Goal: Transaction & Acquisition: Purchase product/service

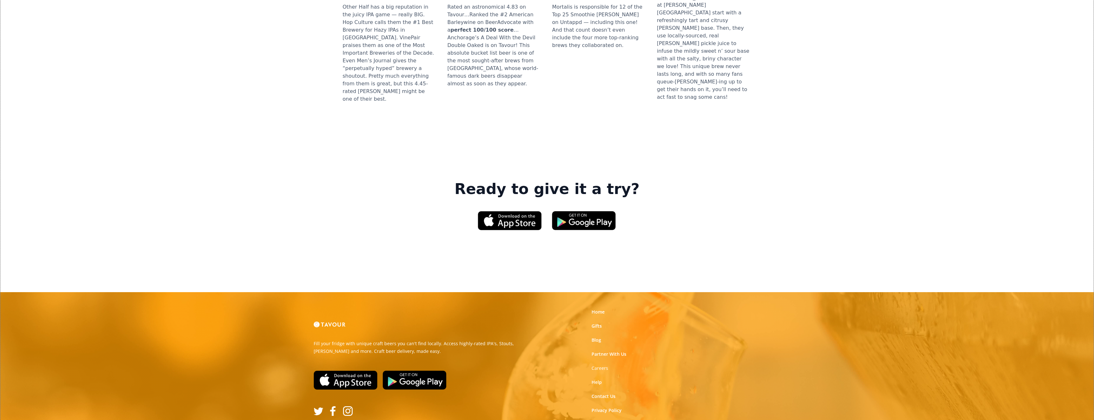
scroll to position [852, 0]
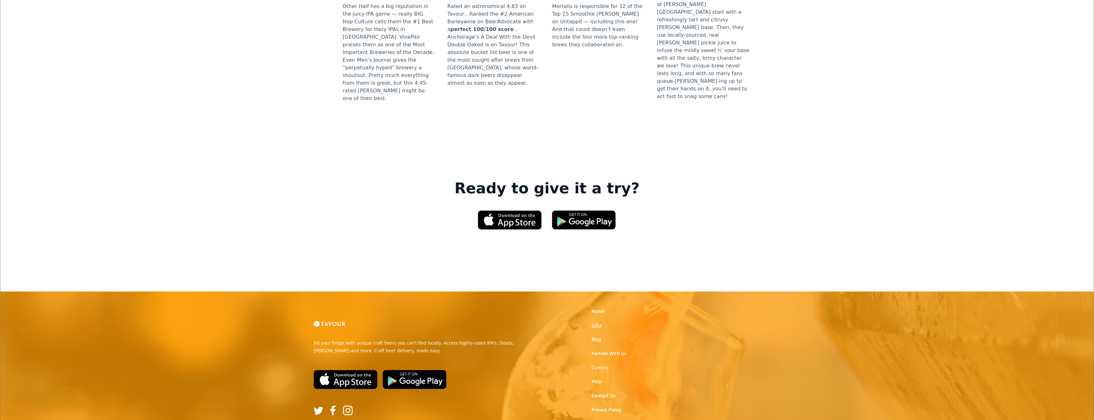
click at [593, 322] on link "Gifts" at bounding box center [597, 325] width 10 height 6
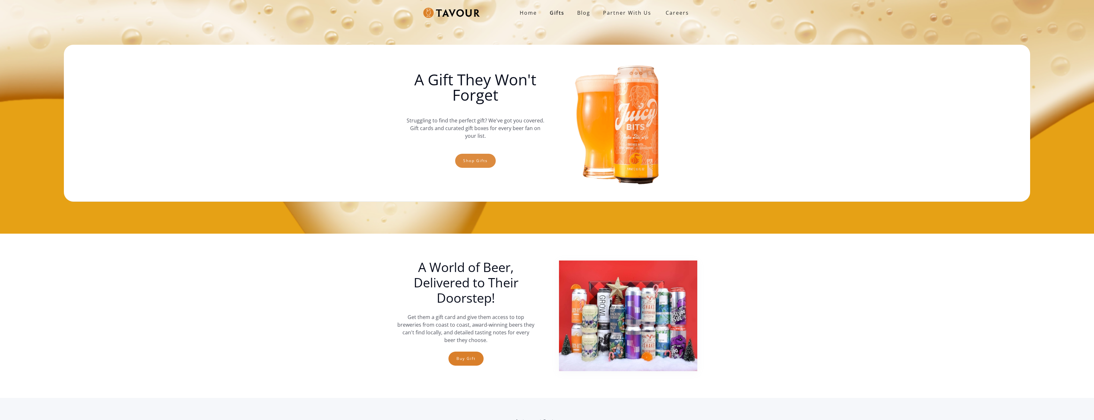
click at [486, 165] on link "Shop gifts" at bounding box center [475, 161] width 41 height 14
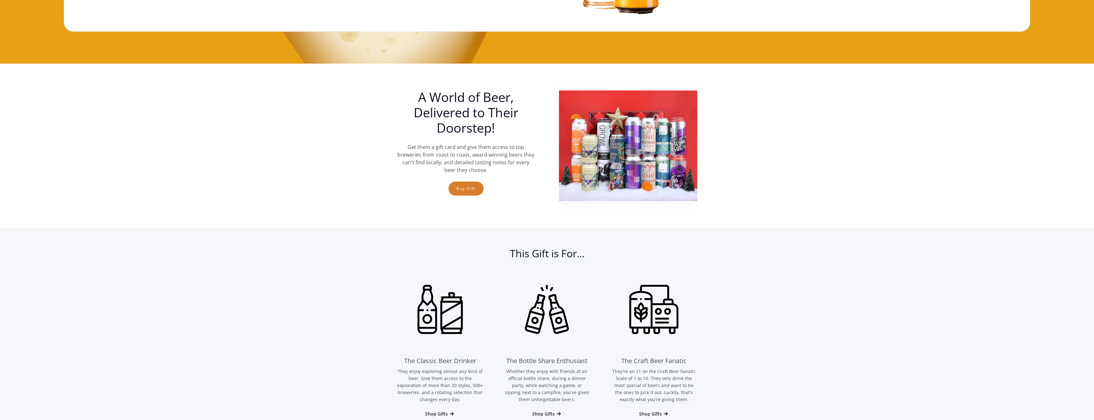
scroll to position [138, 0]
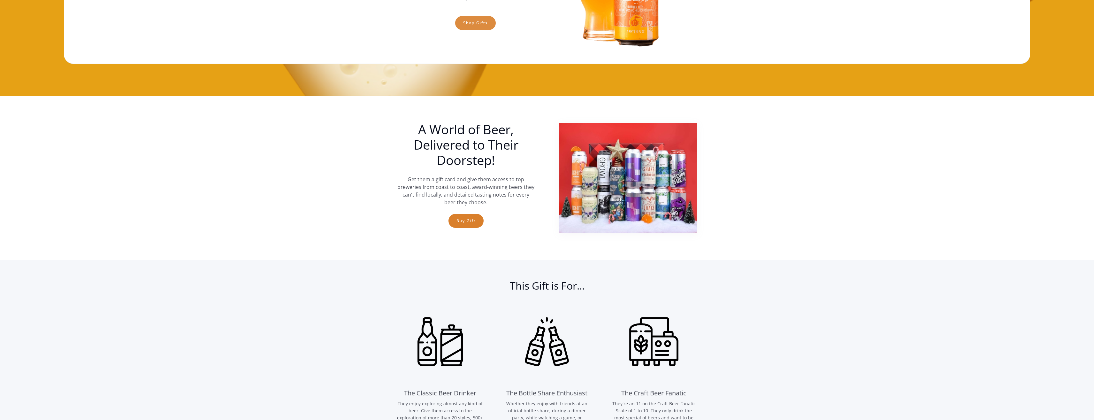
click at [468, 18] on link "Shop gifts" at bounding box center [475, 23] width 41 height 14
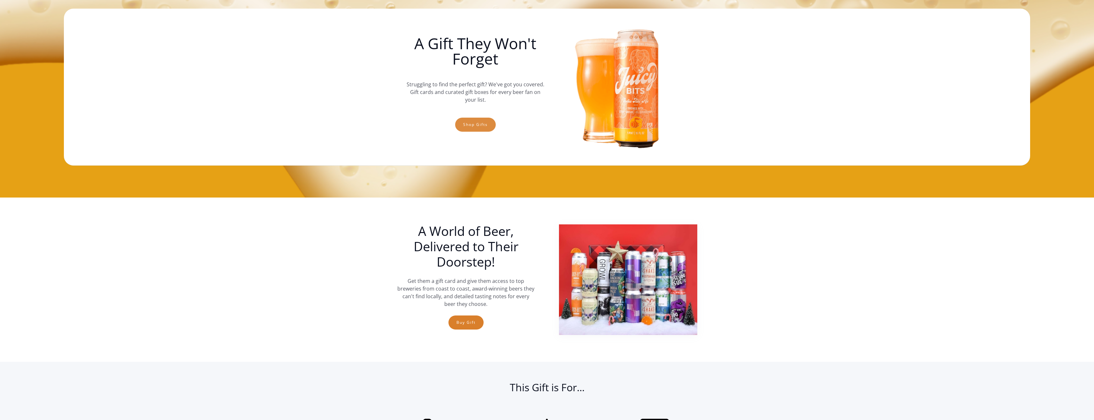
scroll to position [0, 0]
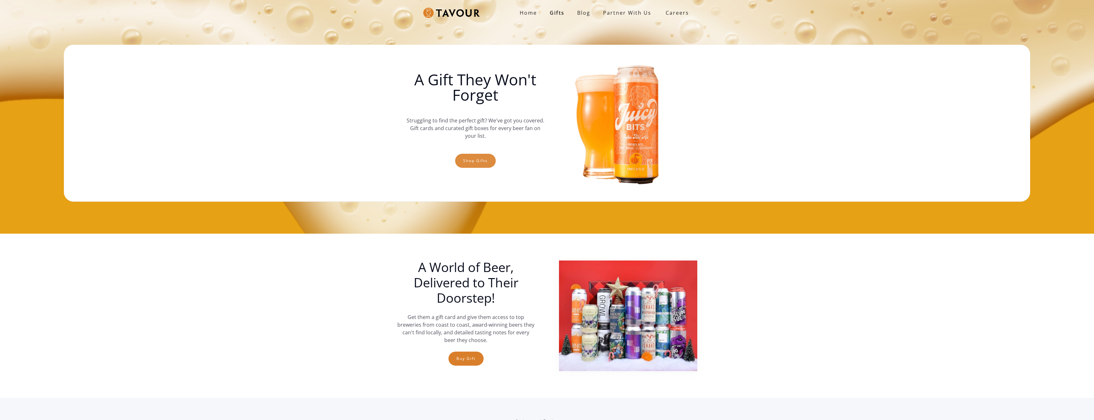
click at [479, 163] on link "Shop gifts" at bounding box center [475, 161] width 41 height 14
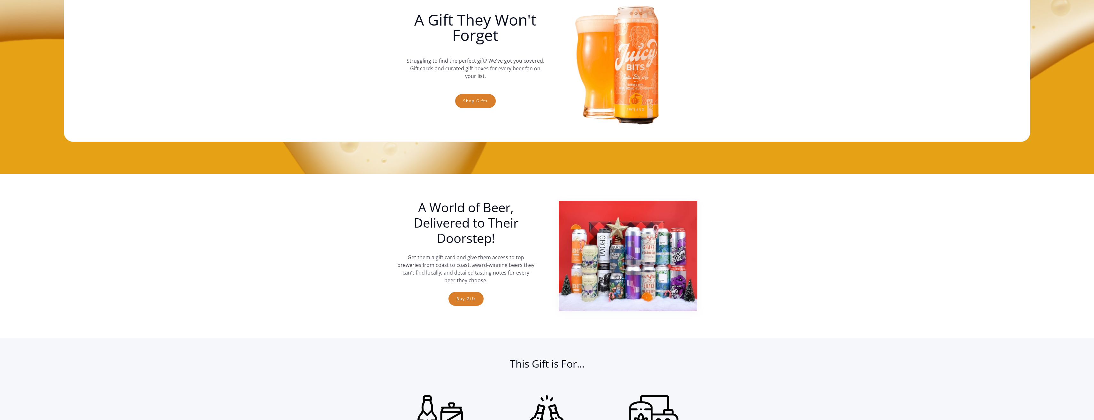
scroll to position [42, 0]
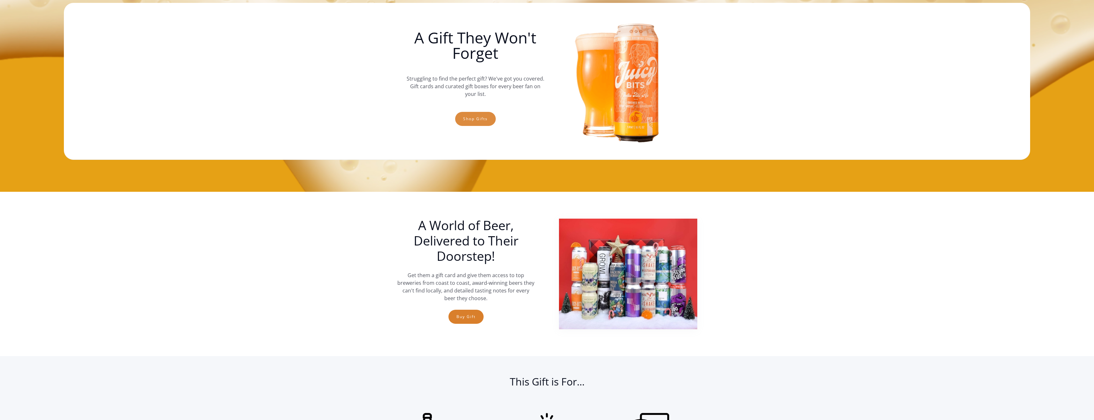
click at [472, 120] on link "Shop gifts" at bounding box center [475, 119] width 41 height 14
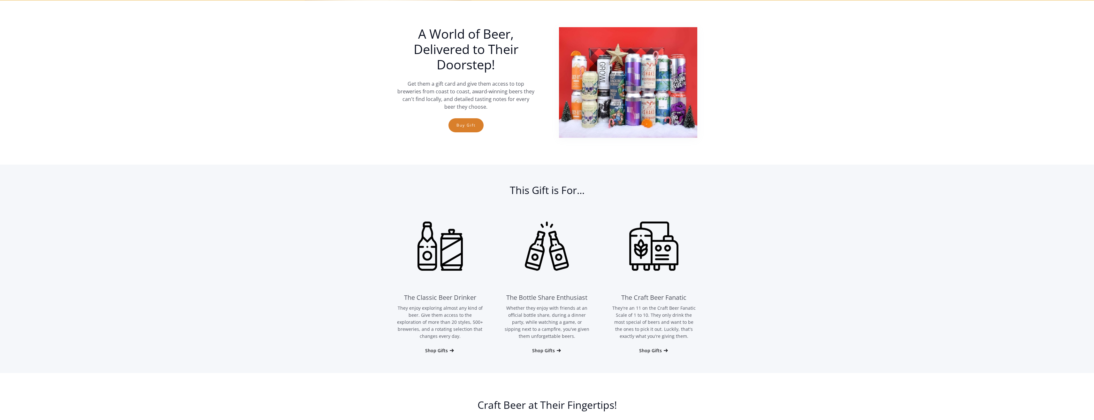
scroll to position [234, 0]
